Goal: Transaction & Acquisition: Subscribe to service/newsletter

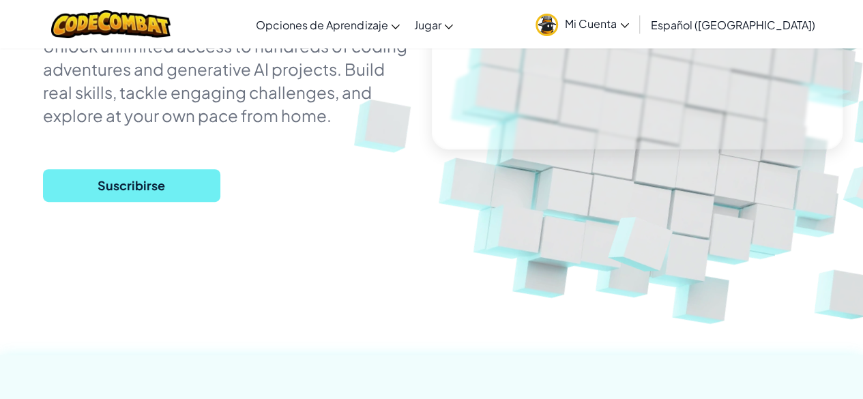
scroll to position [218, 0]
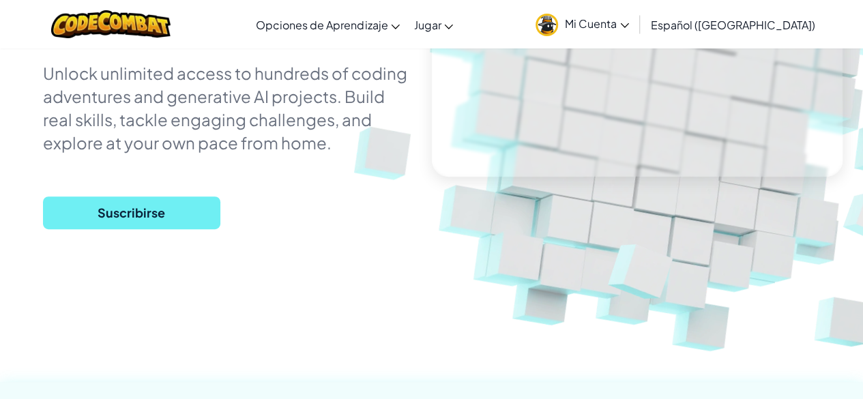
click at [119, 208] on span "Suscribirse" at bounding box center [131, 212] width 177 height 33
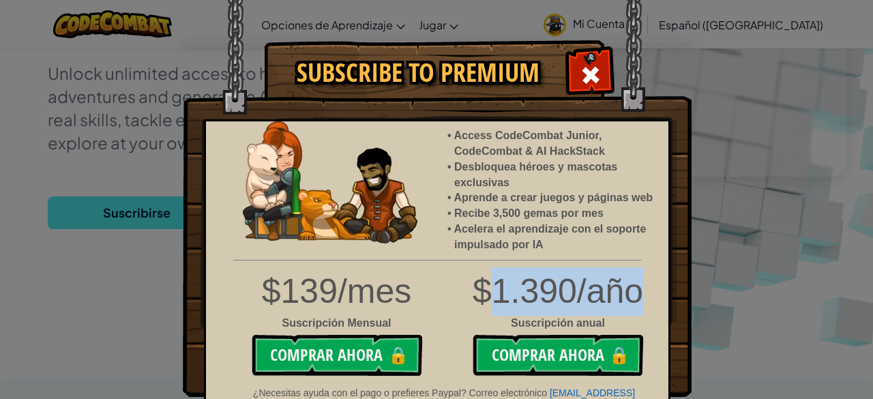
drag, startPoint x: 633, startPoint y: 294, endPoint x: 478, endPoint y: 274, distance: 156.1
click at [478, 274] on div "$1.390/año" at bounding box center [437, 291] width 483 height 48
click at [484, 279] on div "$1.390/año" at bounding box center [437, 291] width 483 height 48
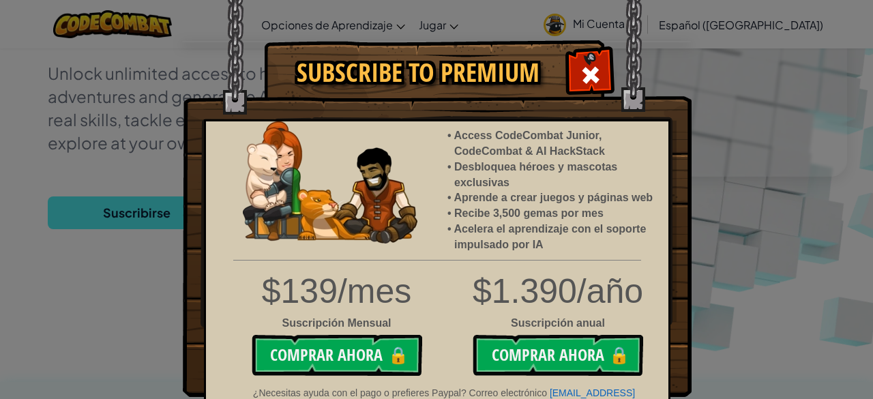
click at [383, 295] on div "$139/mes" at bounding box center [336, 291] width 181 height 48
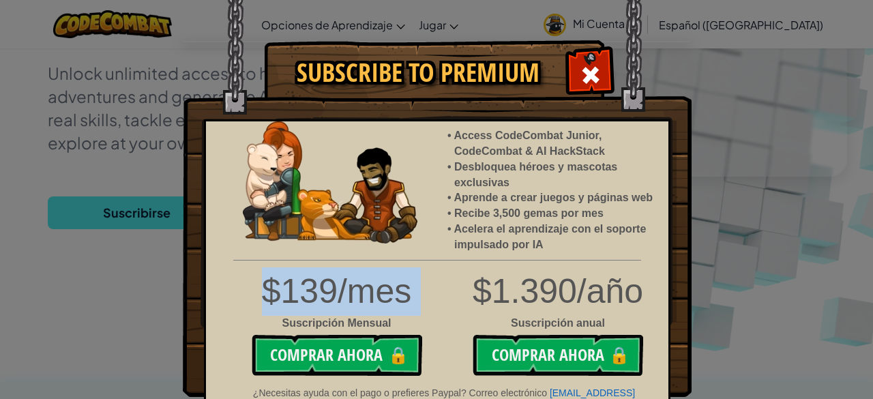
click at [383, 295] on div "$139/mes" at bounding box center [336, 291] width 181 height 48
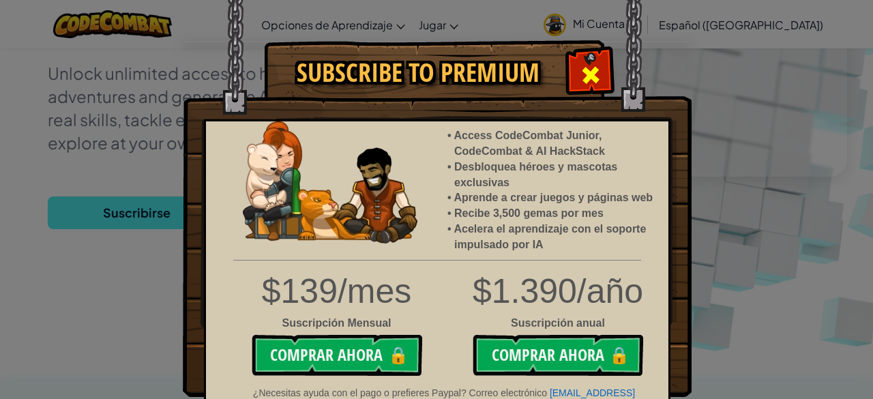
click at [587, 74] on span at bounding box center [591, 75] width 22 height 22
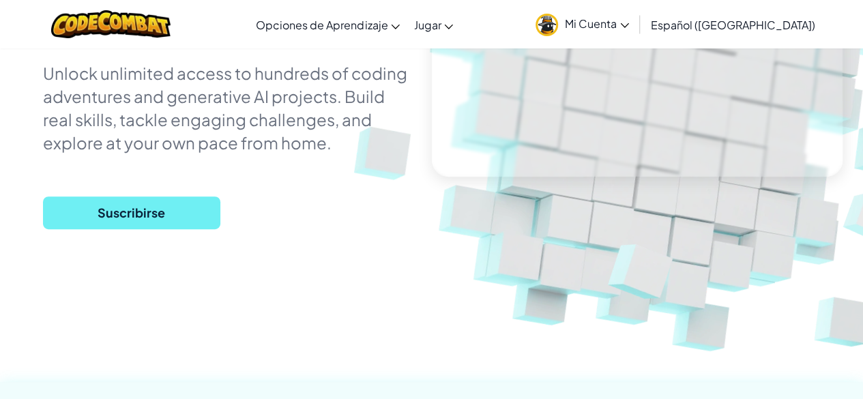
click at [70, 220] on span "Suscribirse" at bounding box center [131, 212] width 177 height 33
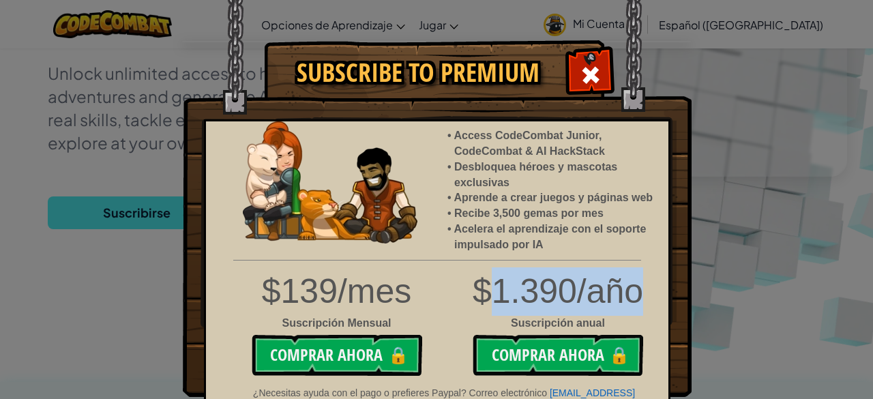
drag, startPoint x: 492, startPoint y: 293, endPoint x: 665, endPoint y: 308, distance: 173.2
click at [665, 308] on div "$1.390/año" at bounding box center [437, 291] width 483 height 48
click at [607, 301] on div "$1.390/año" at bounding box center [437, 291] width 483 height 48
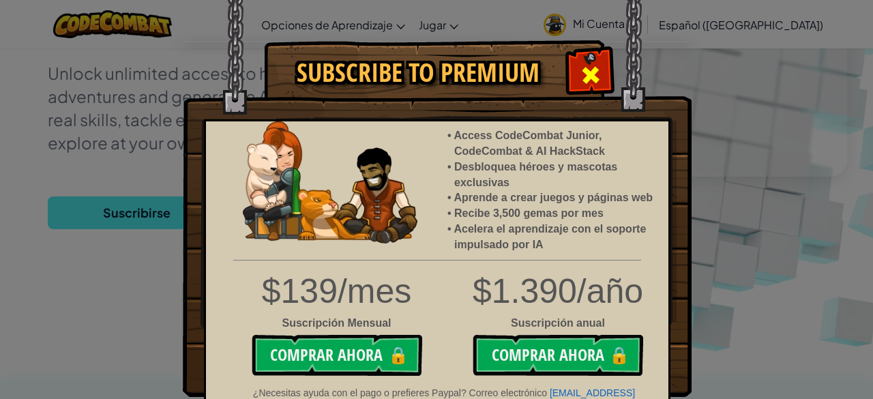
click at [569, 76] on div at bounding box center [590, 73] width 43 height 43
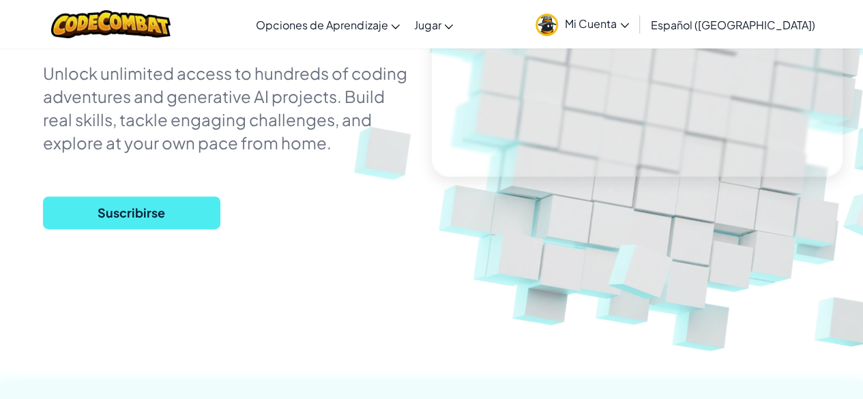
scroll to position [0, 0]
